Goal: Task Accomplishment & Management: Manage account settings

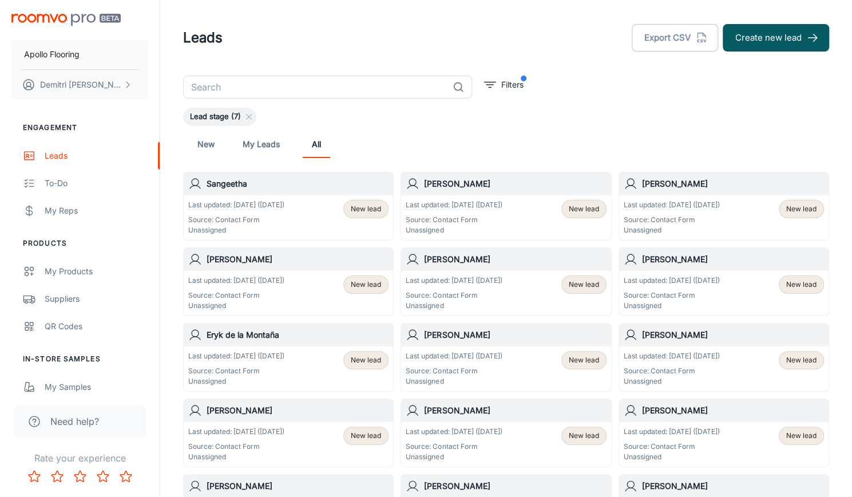
click at [273, 210] on div "Last updated: Aug 27 (2 days ago) Source: Contact Form Unassigned" at bounding box center [236, 217] width 96 height 35
click at [502, 220] on p "Source: Contact Form" at bounding box center [454, 220] width 96 height 10
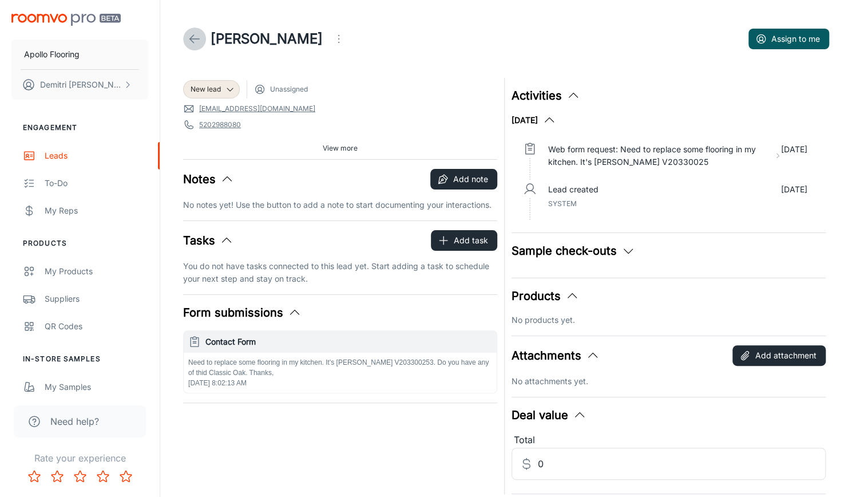
click at [199, 38] on icon at bounding box center [195, 39] width 14 height 14
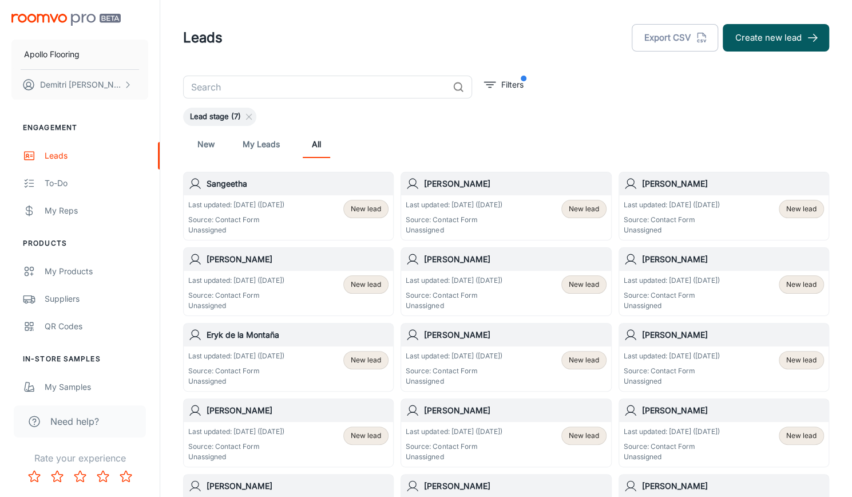
click at [714, 217] on p "Source: Contact Form" at bounding box center [672, 220] width 96 height 10
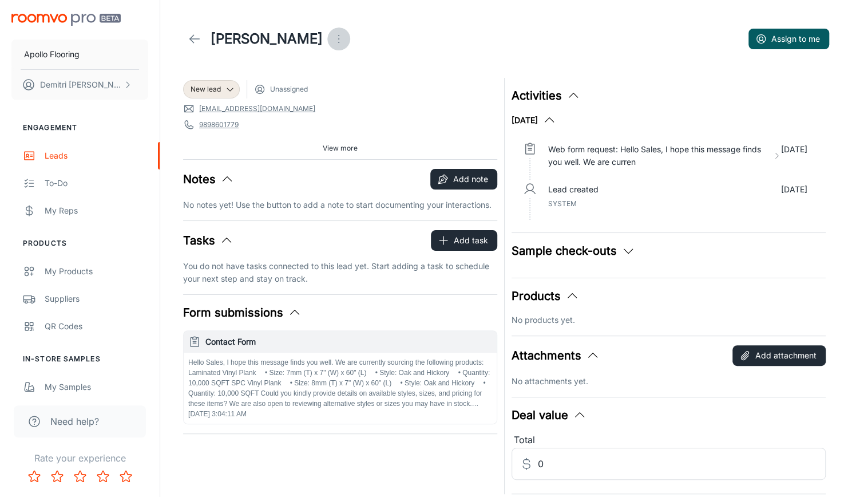
click at [332, 36] on icon "Open menu" at bounding box center [339, 39] width 14 height 14
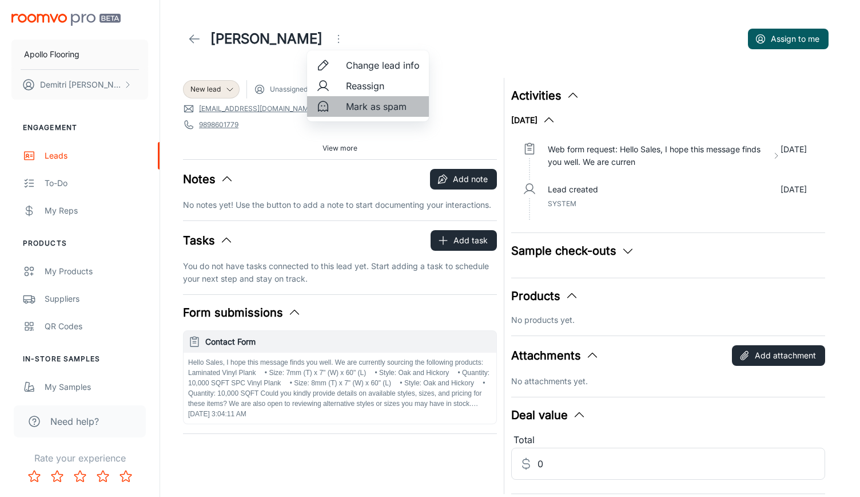
click at [362, 105] on span "Mark as spam" at bounding box center [383, 107] width 74 height 14
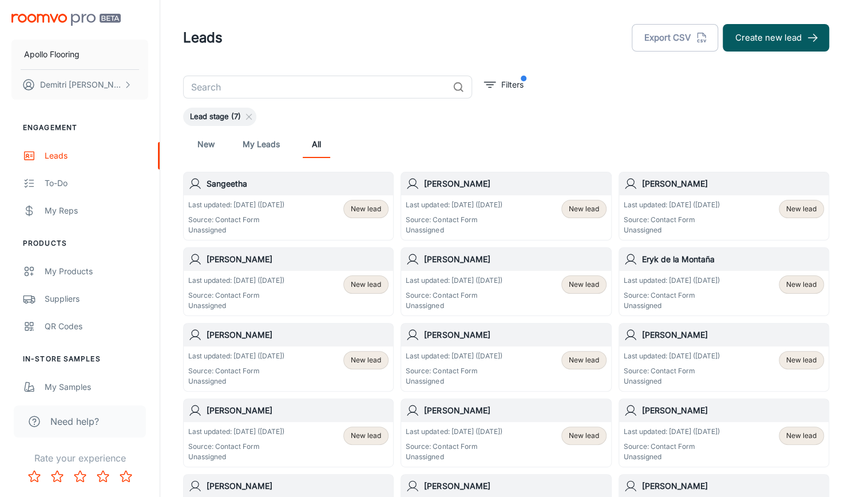
click at [680, 223] on p "Source: Contact Form" at bounding box center [672, 220] width 96 height 10
